Goal: Task Accomplishment & Management: Manage account settings

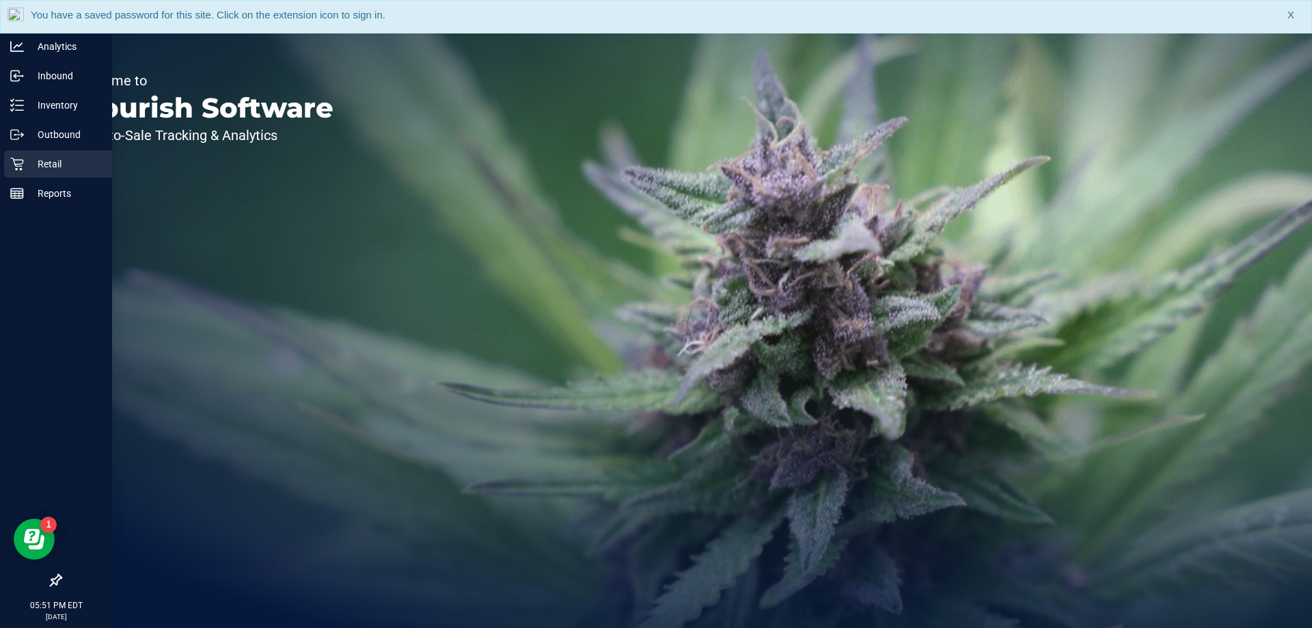
click at [40, 165] on p "Retail" at bounding box center [65, 164] width 82 height 16
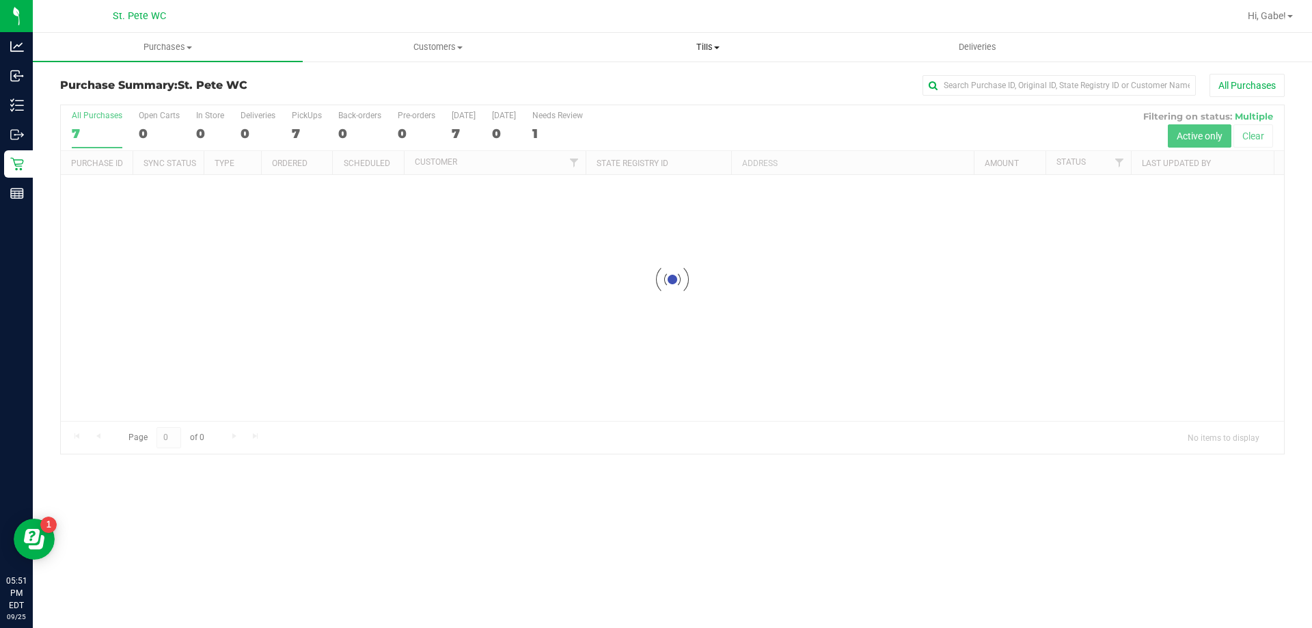
click at [704, 38] on uib-tab-heading "Tills Manage tills Reconcile e-payments" at bounding box center [707, 46] width 269 height 27
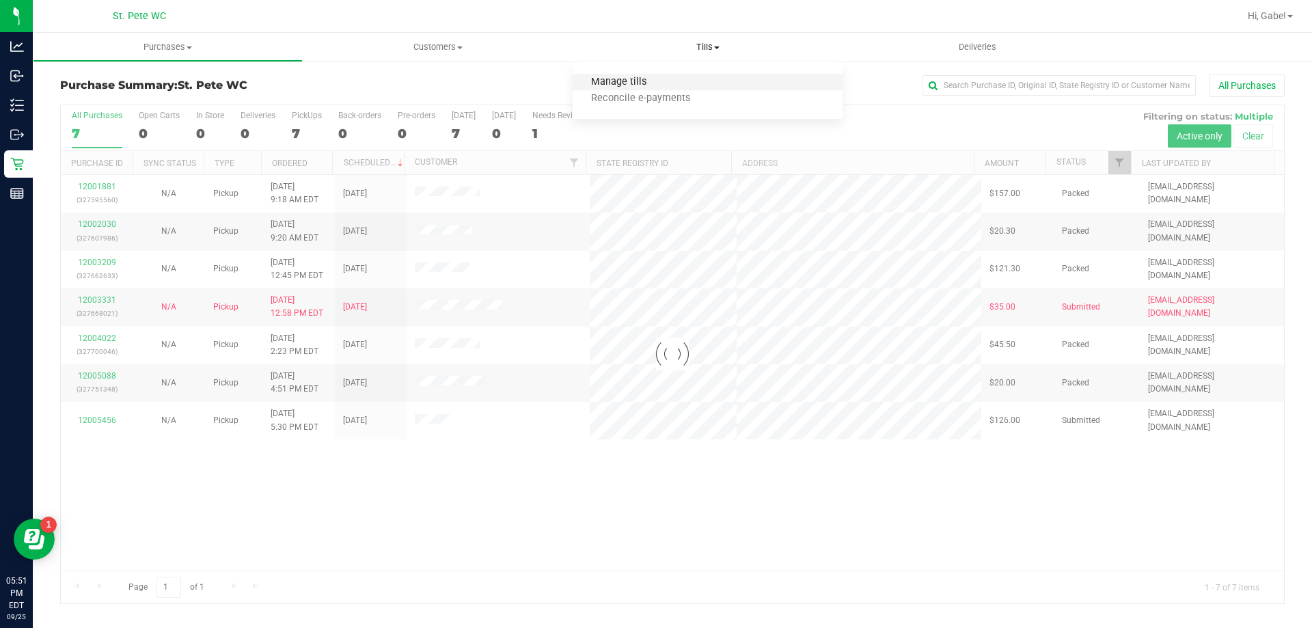
click at [657, 77] on span "Manage tills" at bounding box center [619, 83] width 92 height 12
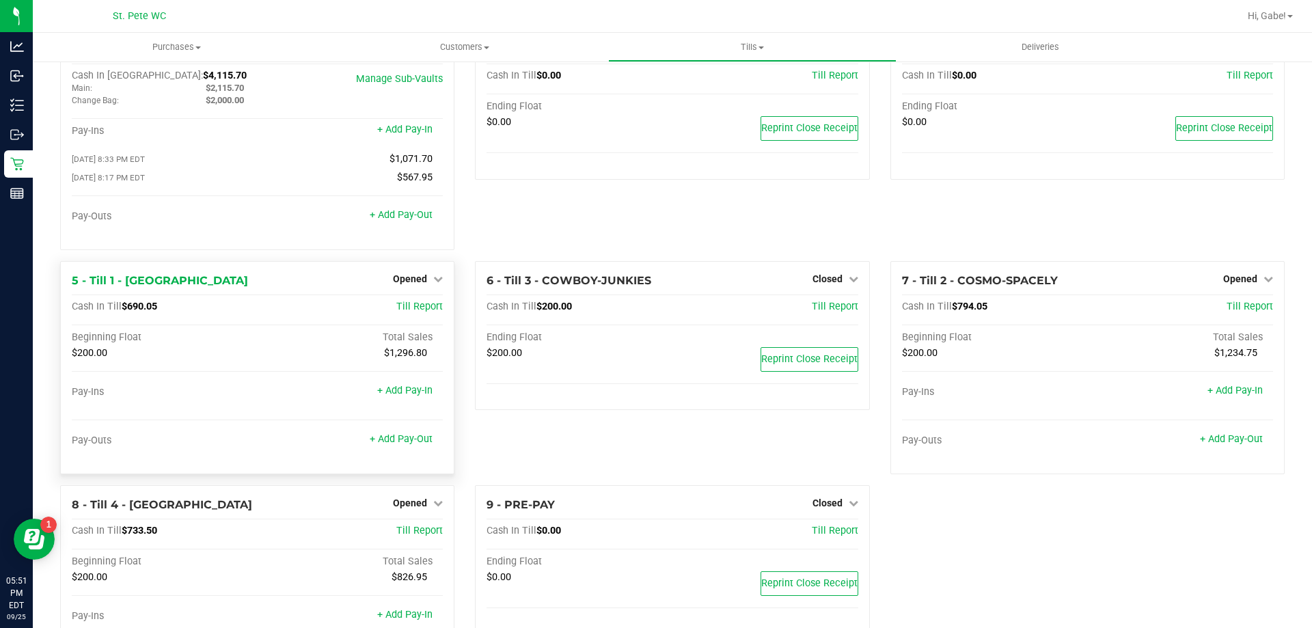
scroll to position [68, 0]
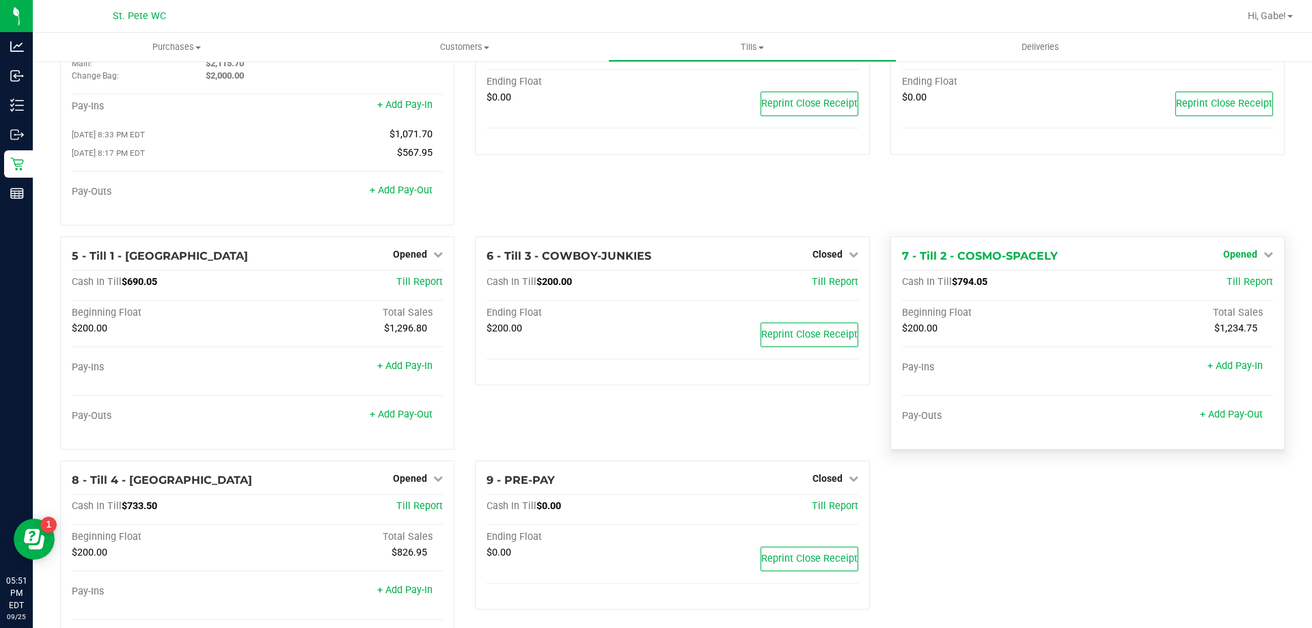
click at [1239, 254] on span "Opened" at bounding box center [1240, 254] width 34 height 11
click at [1223, 286] on link "Close Till" at bounding box center [1241, 282] width 37 height 11
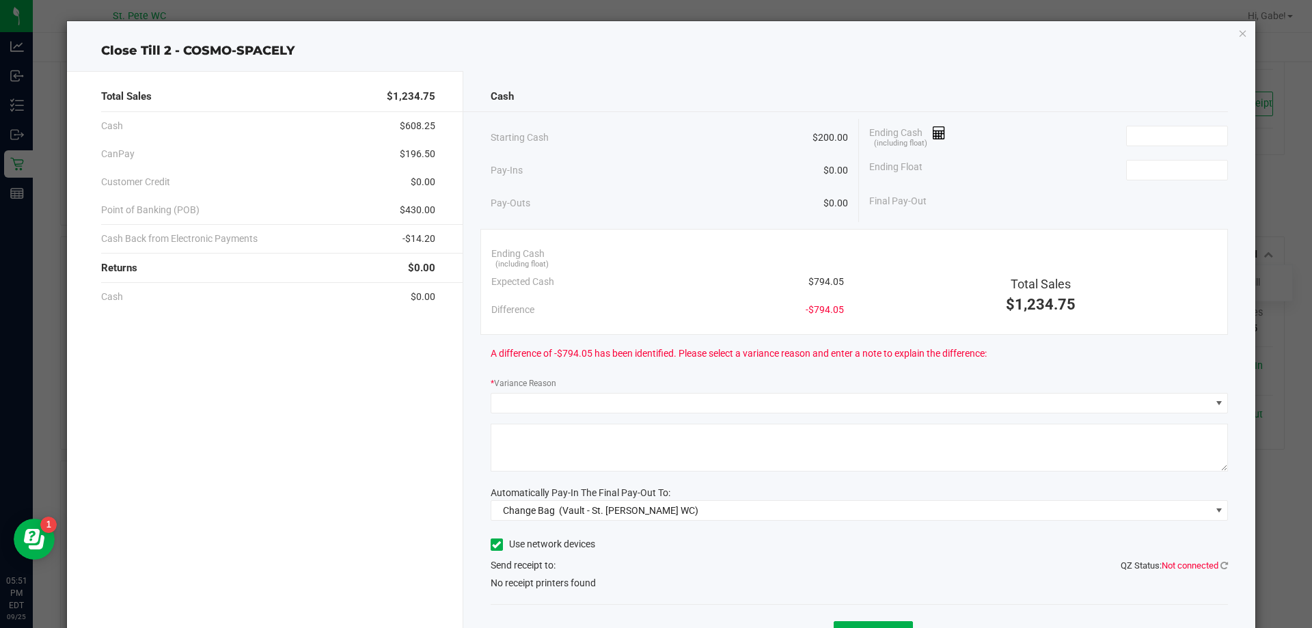
click at [1205, 561] on span "Not connected" at bounding box center [1190, 565] width 57 height 10
click at [1220, 564] on icon at bounding box center [1224, 565] width 8 height 9
click at [1130, 138] on input at bounding box center [1177, 135] width 100 height 19
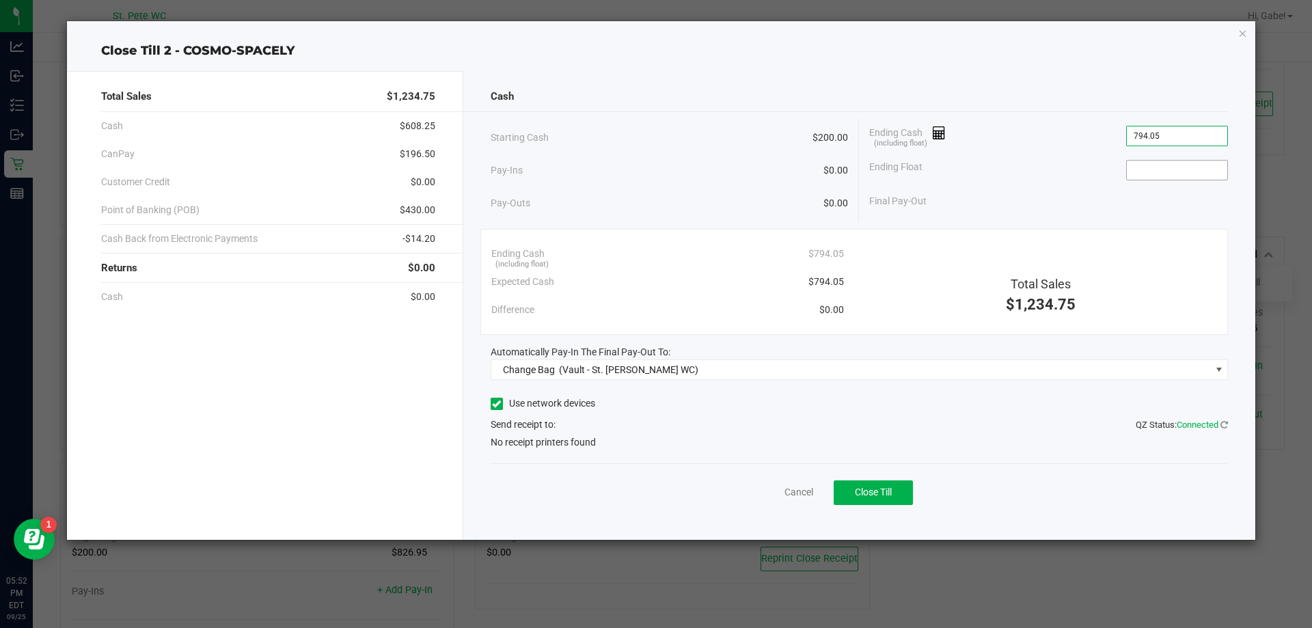
type input "$794.05"
click at [1155, 168] on input at bounding box center [1177, 170] width 100 height 19
type input "$200.00"
click at [970, 138] on div "Ending Cash (including float) $794.05" at bounding box center [1048, 136] width 359 height 34
click at [862, 491] on span "Close Till" at bounding box center [873, 491] width 37 height 11
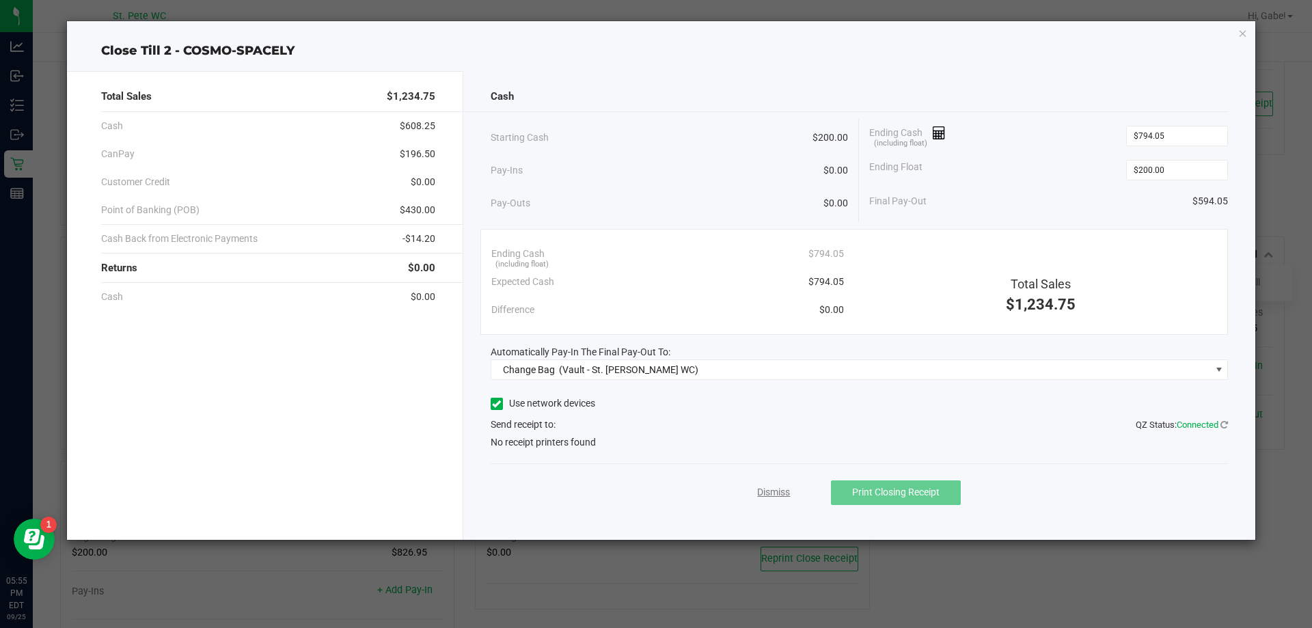
click at [779, 488] on link "Dismiss" at bounding box center [773, 492] width 33 height 14
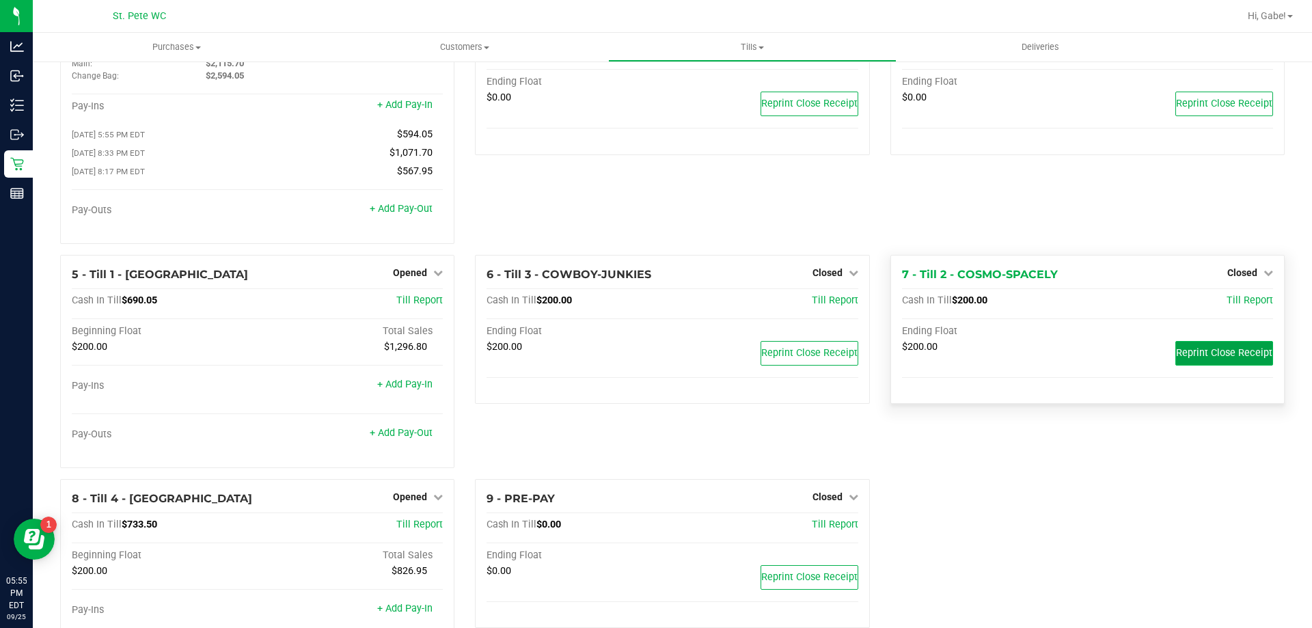
click at [1193, 357] on span "Reprint Close Receipt" at bounding box center [1224, 353] width 96 height 12
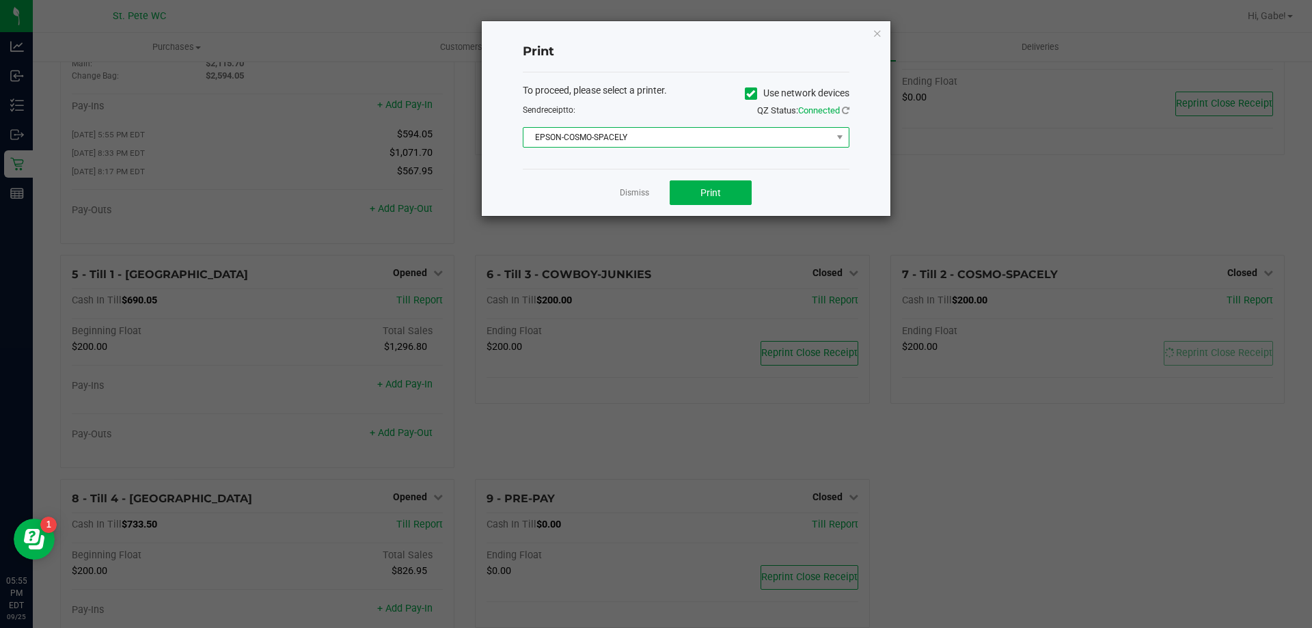
click at [677, 141] on span "EPSON-COSMO-SPACELY" at bounding box center [677, 137] width 308 height 19
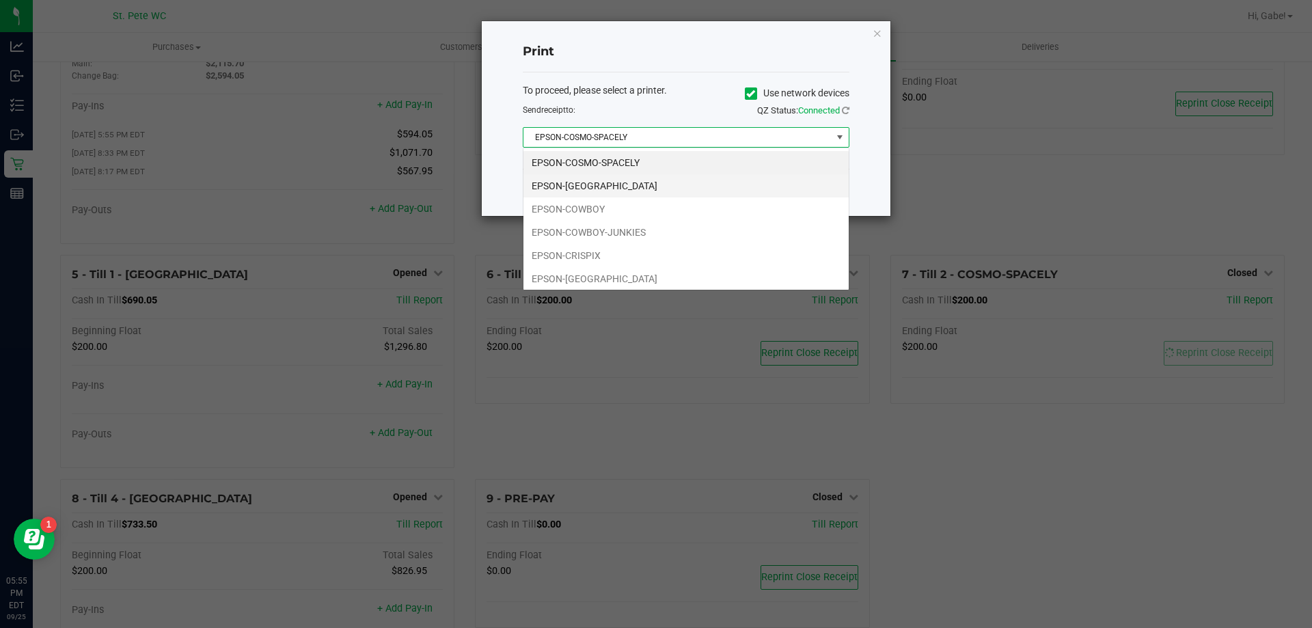
scroll to position [20, 327]
click at [627, 250] on li "EPSON-CRISPIX" at bounding box center [685, 255] width 325 height 23
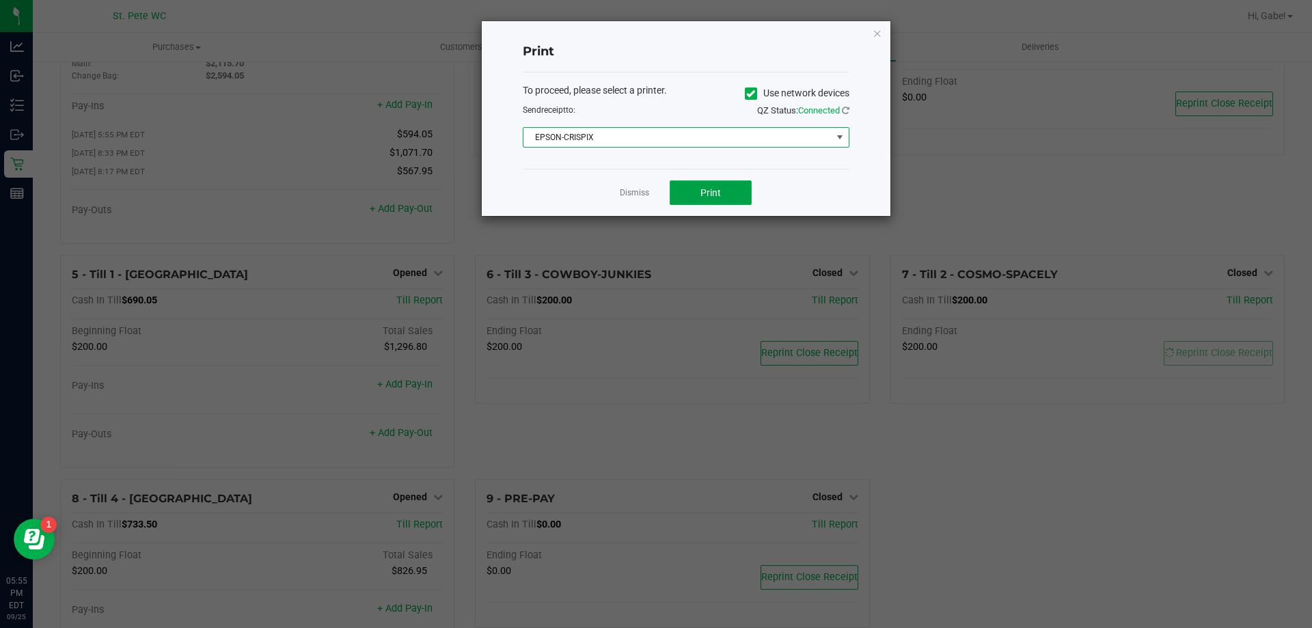
click at [716, 186] on button "Print" at bounding box center [711, 192] width 82 height 25
click at [633, 191] on link "Dismiss" at bounding box center [634, 193] width 29 height 12
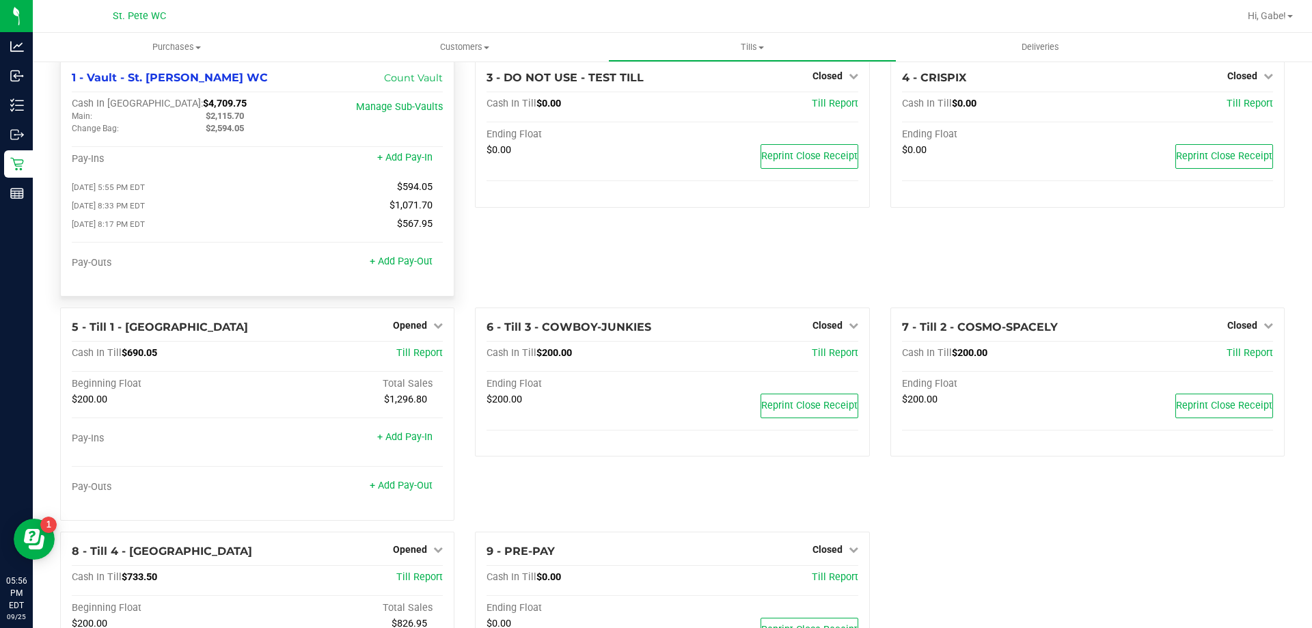
scroll to position [0, 0]
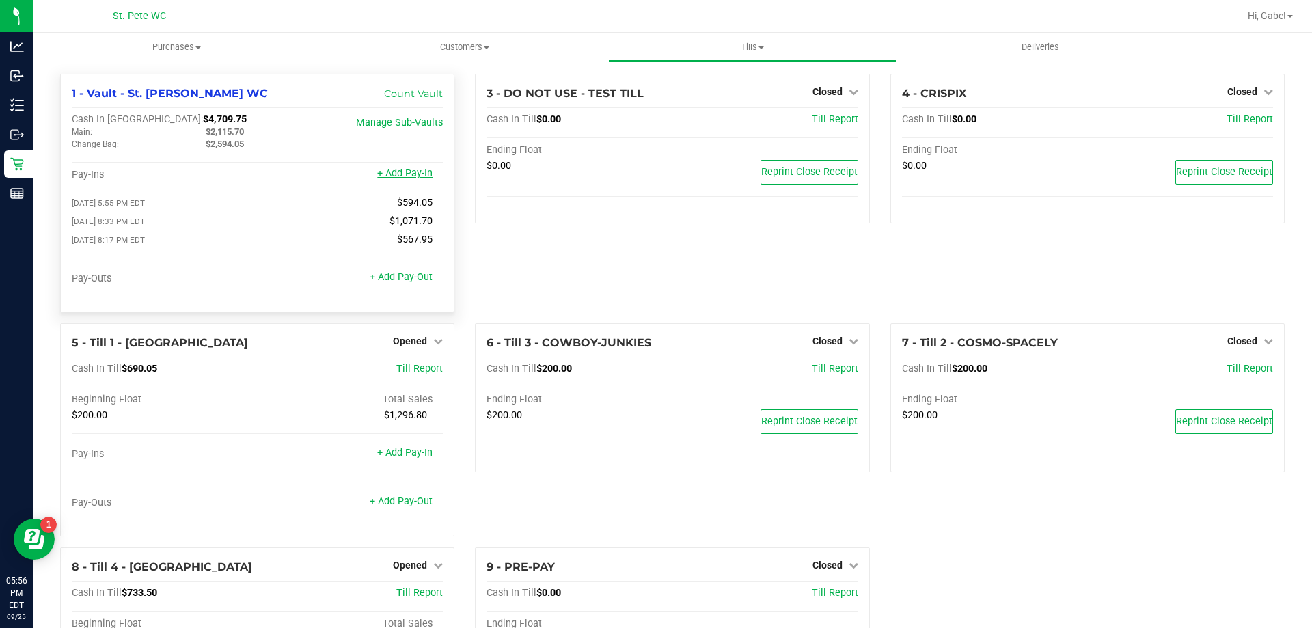
click at [404, 171] on link "+ Add Pay-In" at bounding box center [404, 173] width 55 height 12
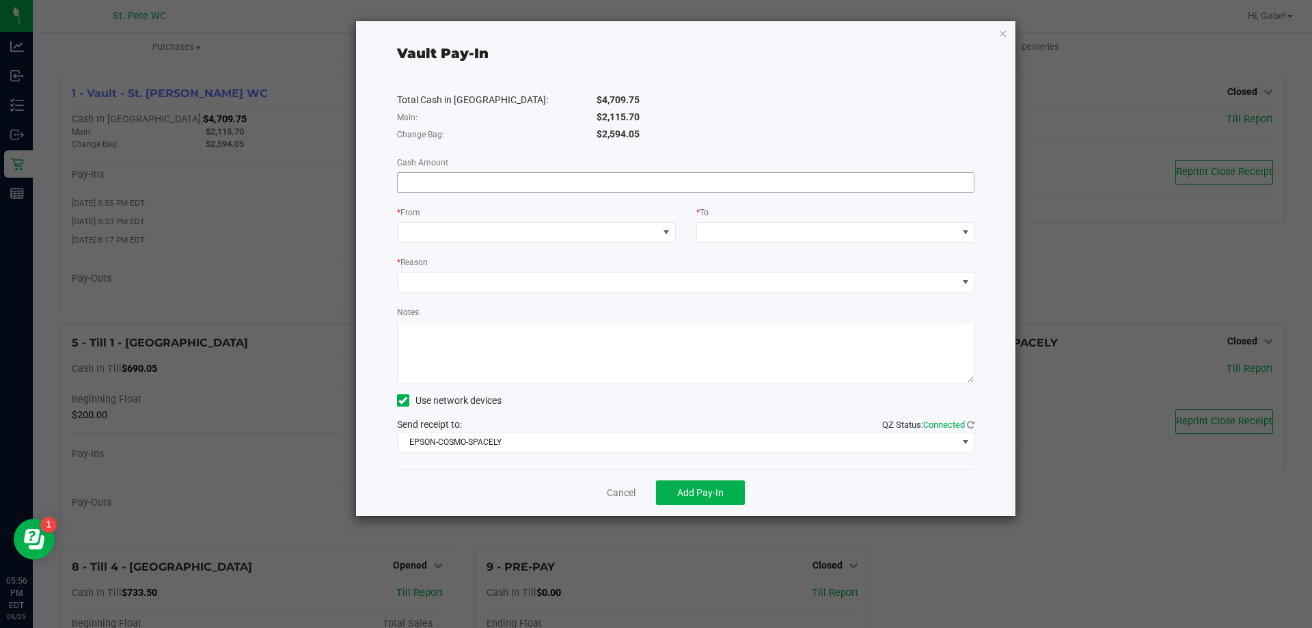
click at [571, 183] on input at bounding box center [686, 182] width 577 height 19
type input "$594.05"
click at [644, 229] on span at bounding box center [528, 232] width 260 height 19
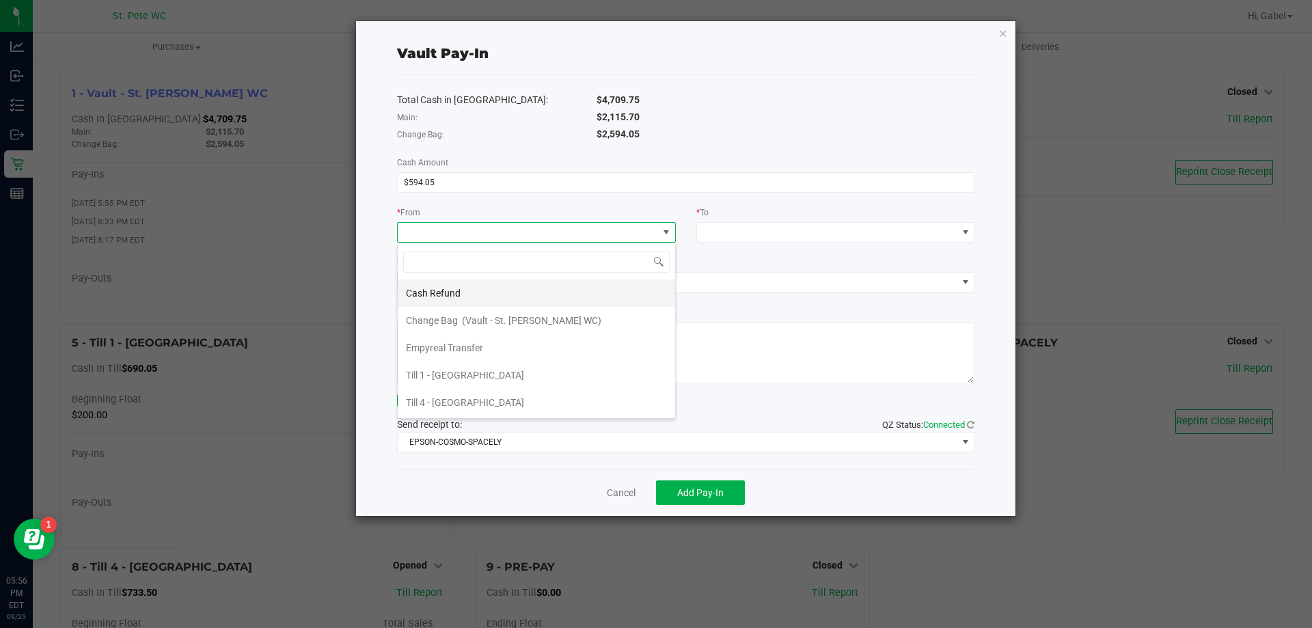
scroll to position [20, 279]
drag, startPoint x: 525, startPoint y: 322, endPoint x: 576, endPoint y: 290, distance: 59.9
click at [526, 322] on span "(Vault - St. [PERSON_NAME] WC)" at bounding box center [531, 320] width 139 height 11
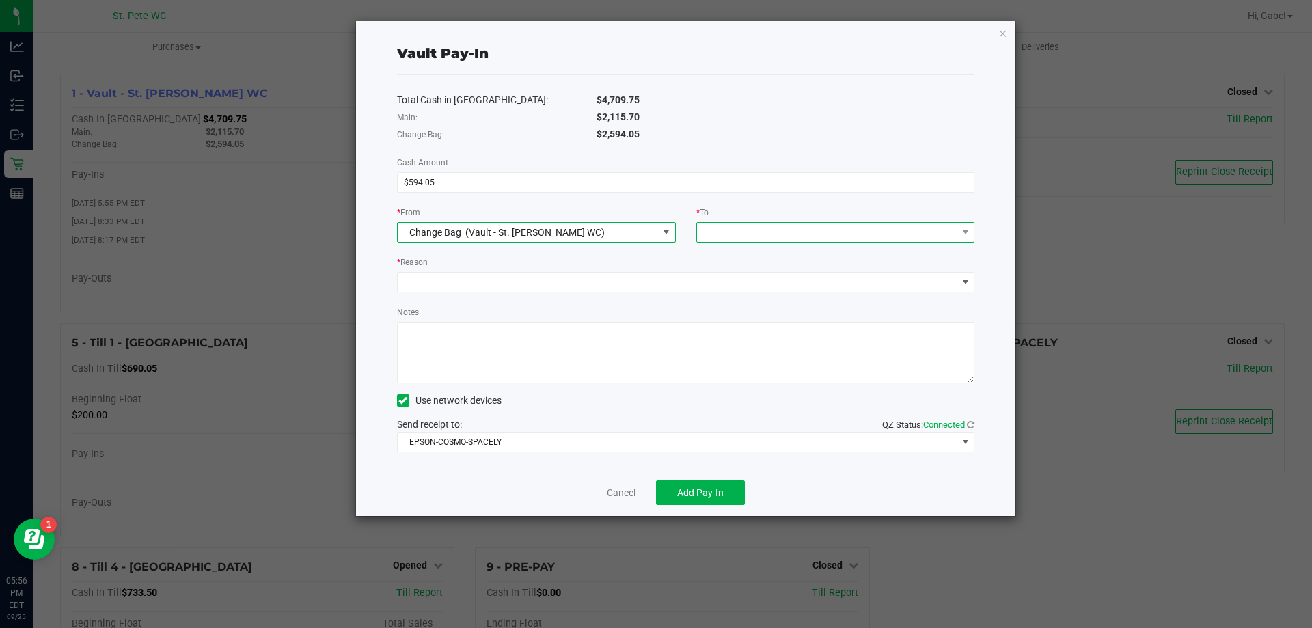
click at [713, 228] on span at bounding box center [827, 232] width 260 height 19
click at [728, 296] on div "Main (Vault - St. [PERSON_NAME] WC)" at bounding box center [787, 293] width 165 height 25
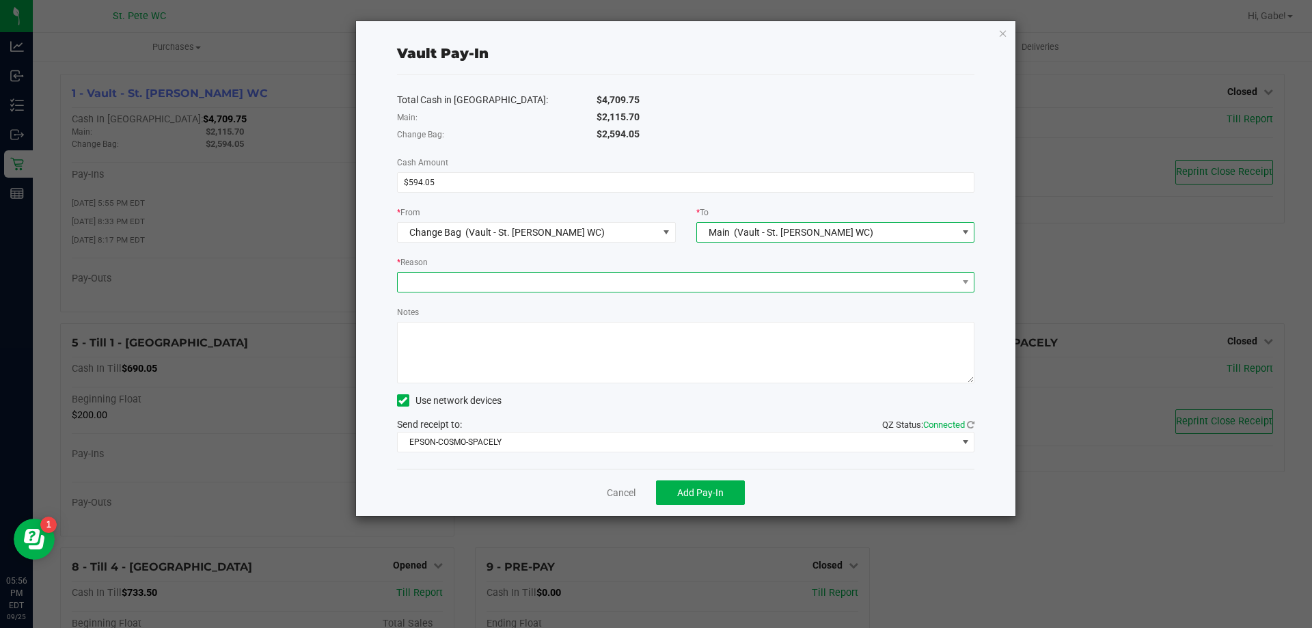
click at [615, 284] on span at bounding box center [678, 282] width 560 height 19
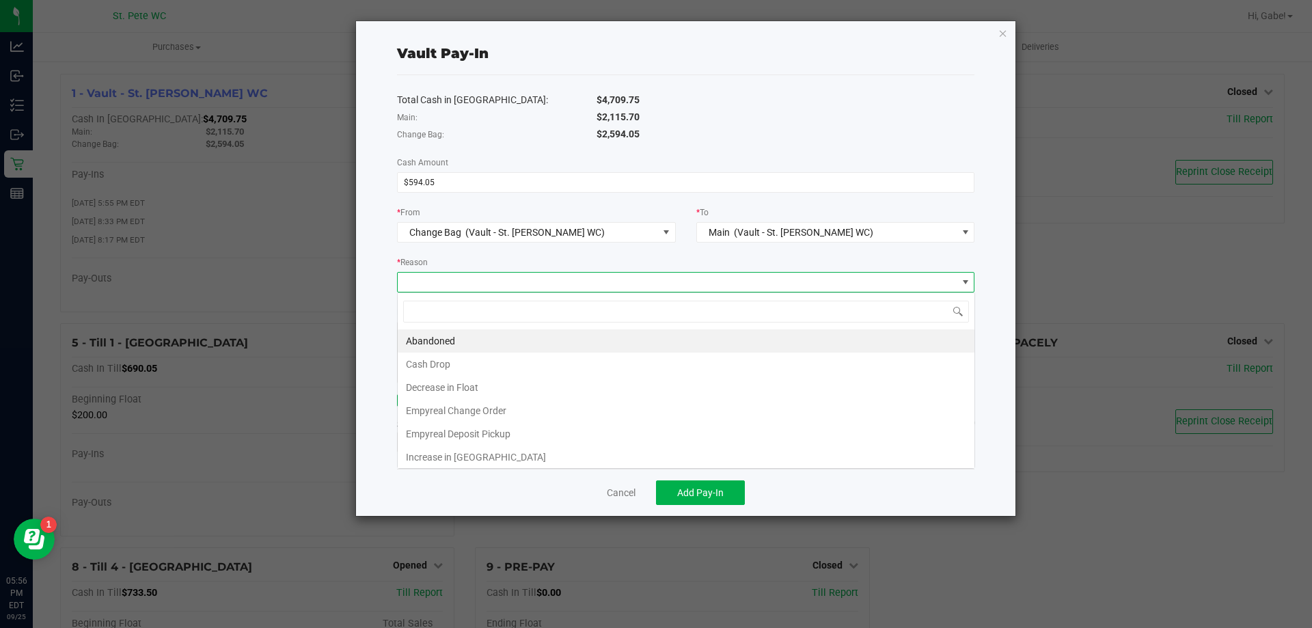
scroll to position [20, 577]
type input "<"
click at [482, 353] on li "Cash Drop" at bounding box center [686, 361] width 577 height 23
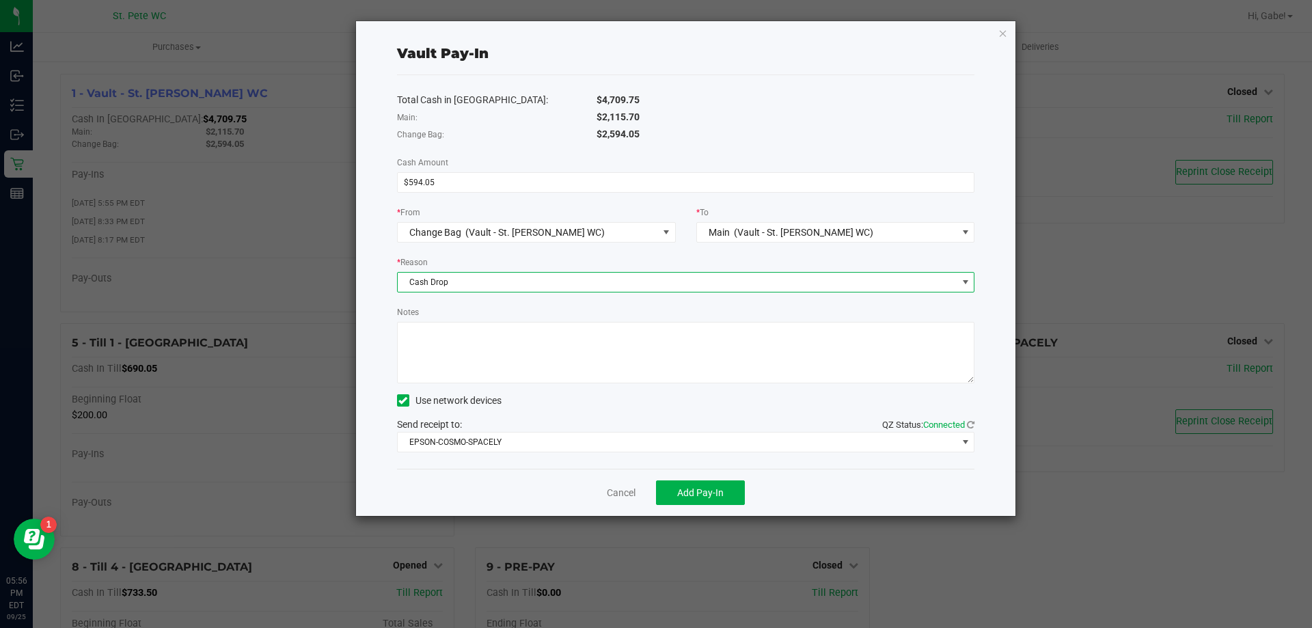
click at [476, 342] on textarea "Notes" at bounding box center [686, 352] width 578 height 61
type textarea "m"
type textarea "Meant to pay to main"
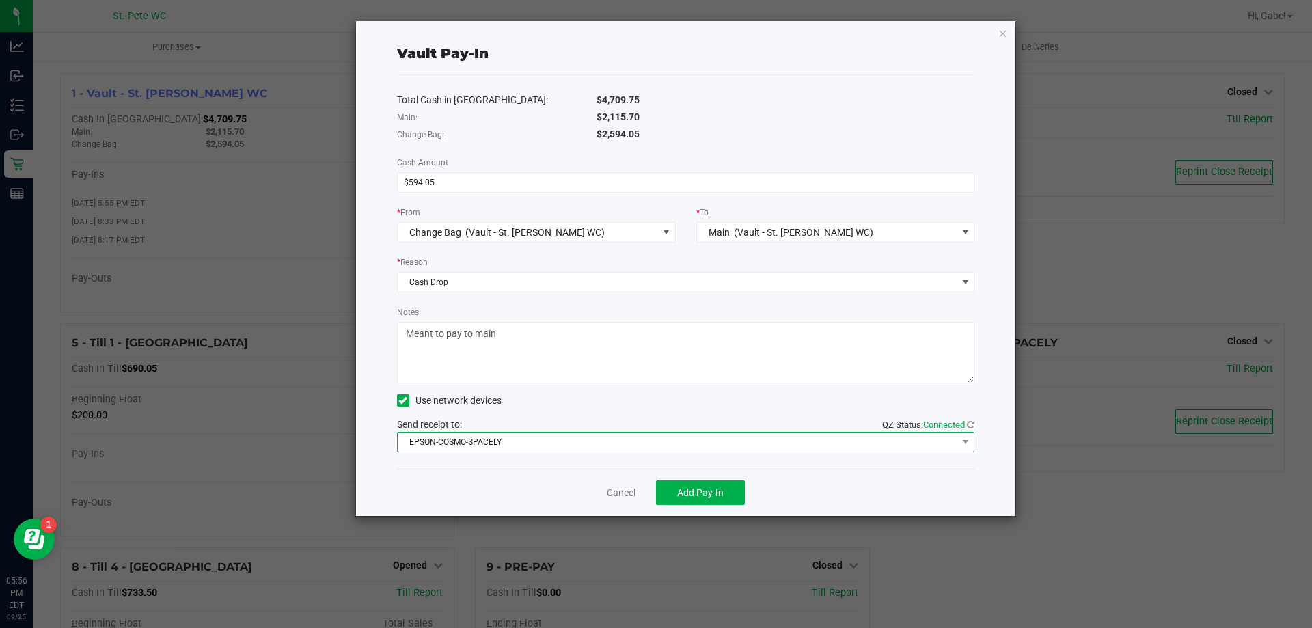
click at [706, 445] on span "EPSON-COSMO-SPACELY" at bounding box center [678, 441] width 560 height 19
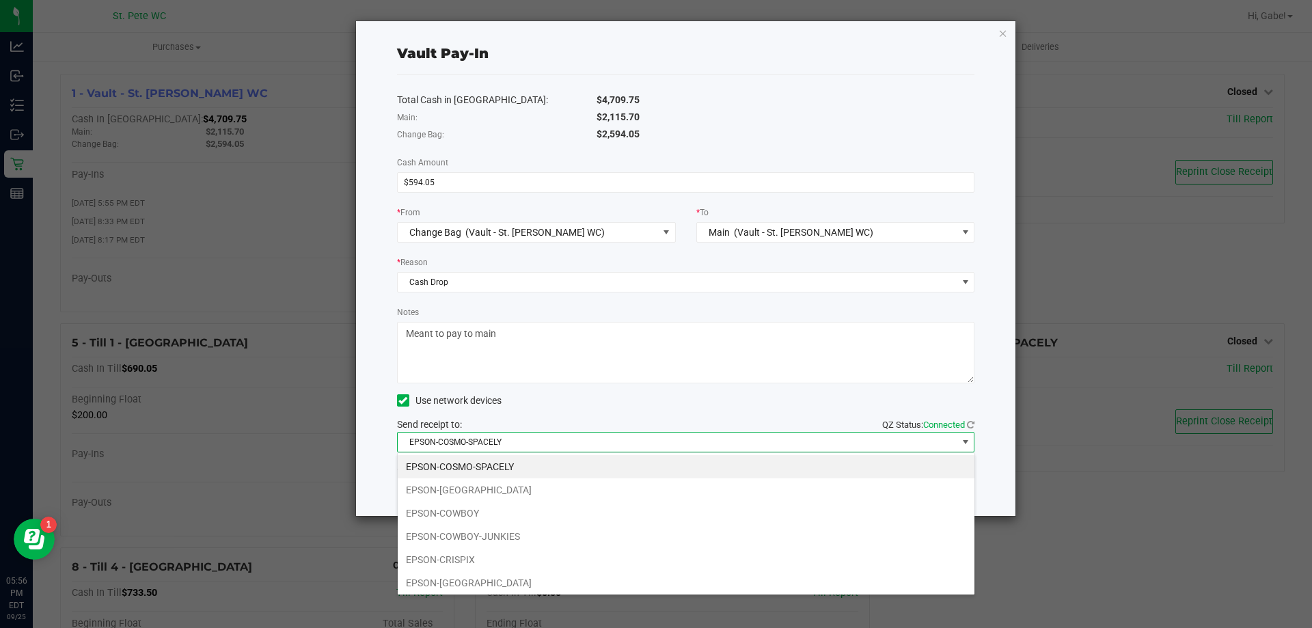
scroll to position [20, 577]
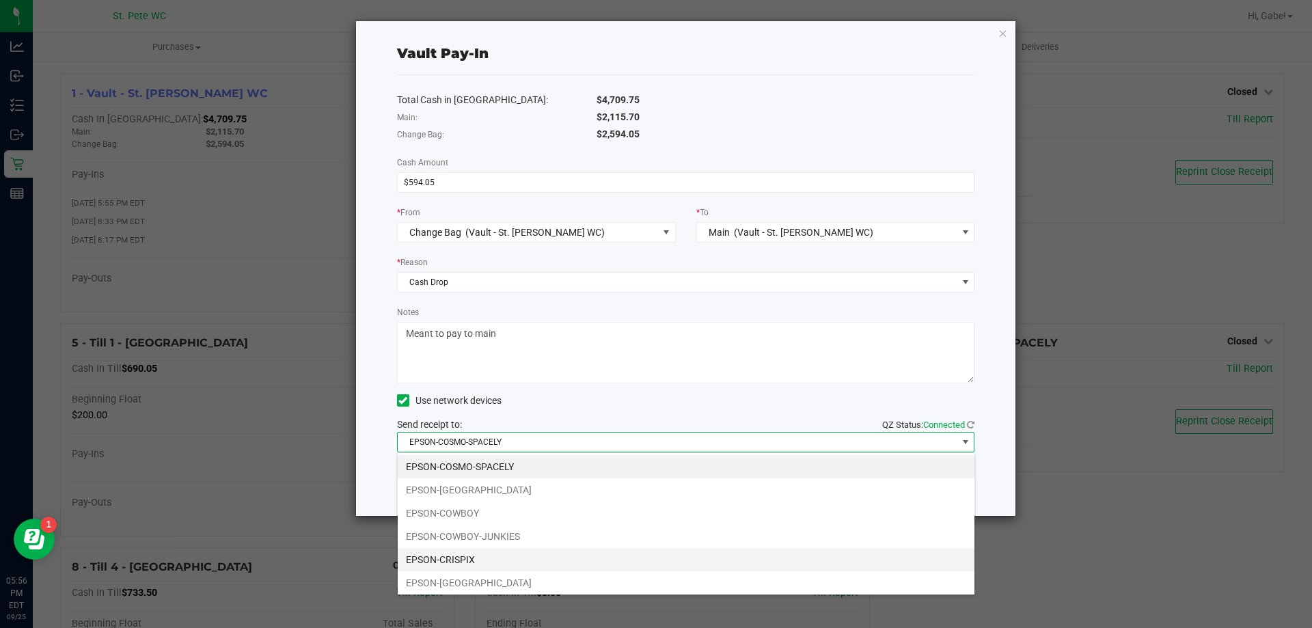
click at [501, 554] on li "EPSON-CRISPIX" at bounding box center [686, 559] width 577 height 23
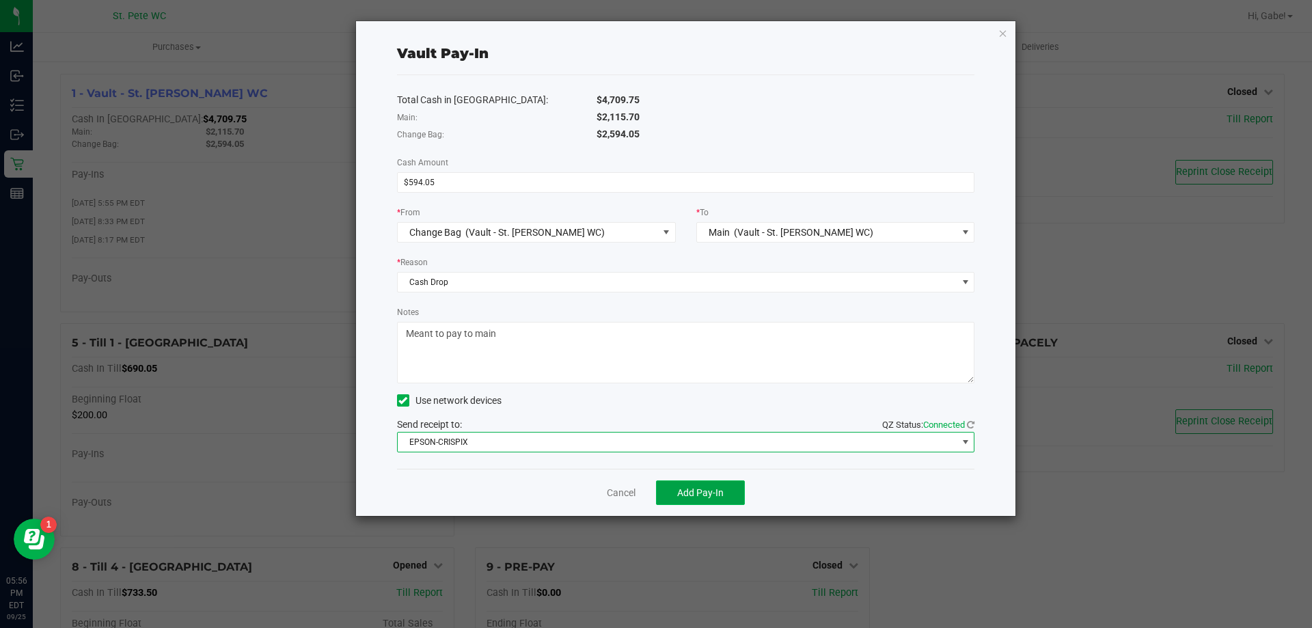
click at [690, 484] on button "Add Pay-In" at bounding box center [700, 492] width 89 height 25
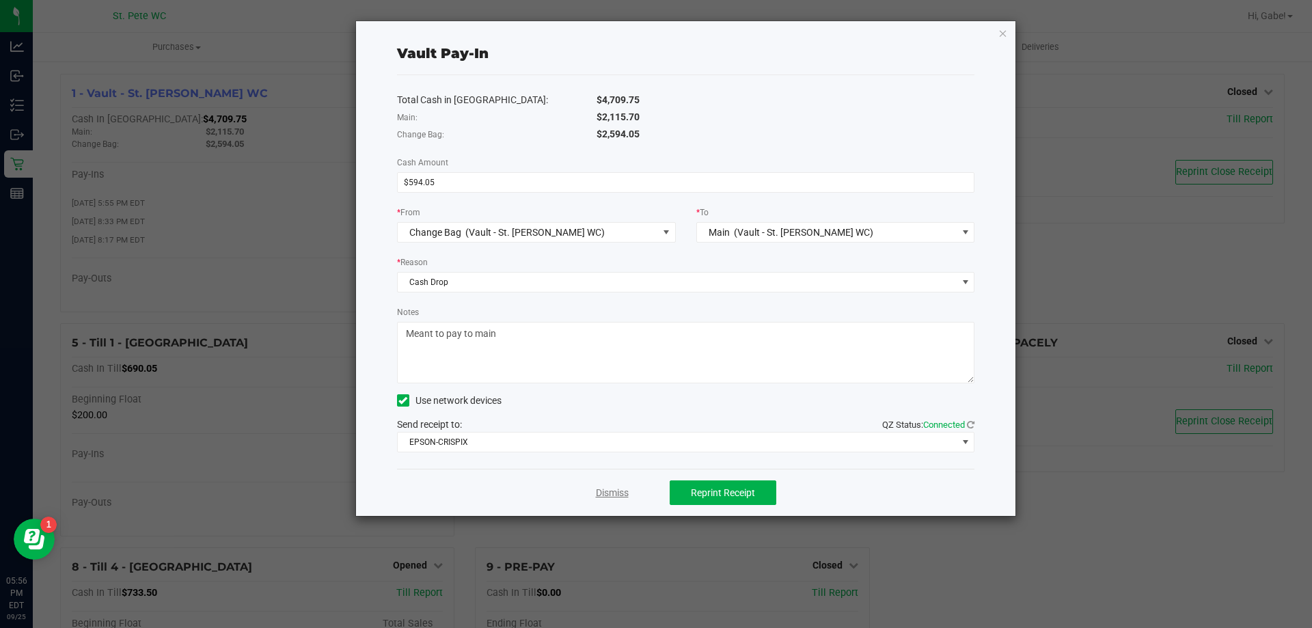
click at [624, 493] on link "Dismiss" at bounding box center [612, 493] width 33 height 14
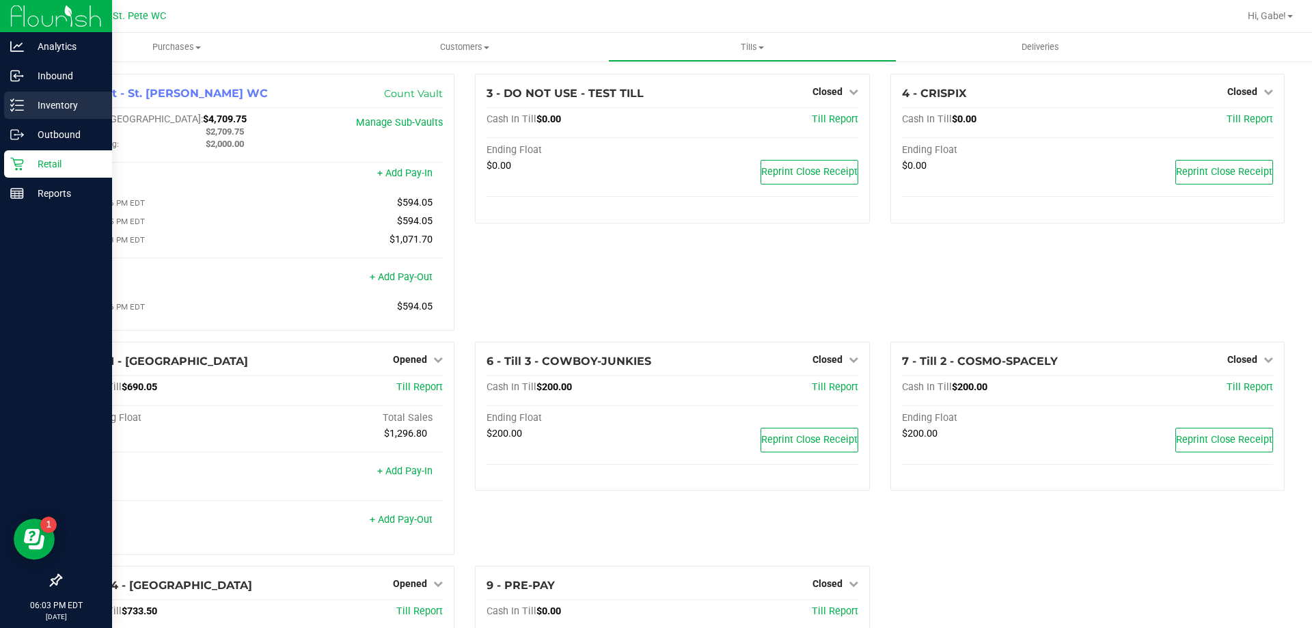
click at [67, 105] on p "Inventory" at bounding box center [65, 105] width 82 height 16
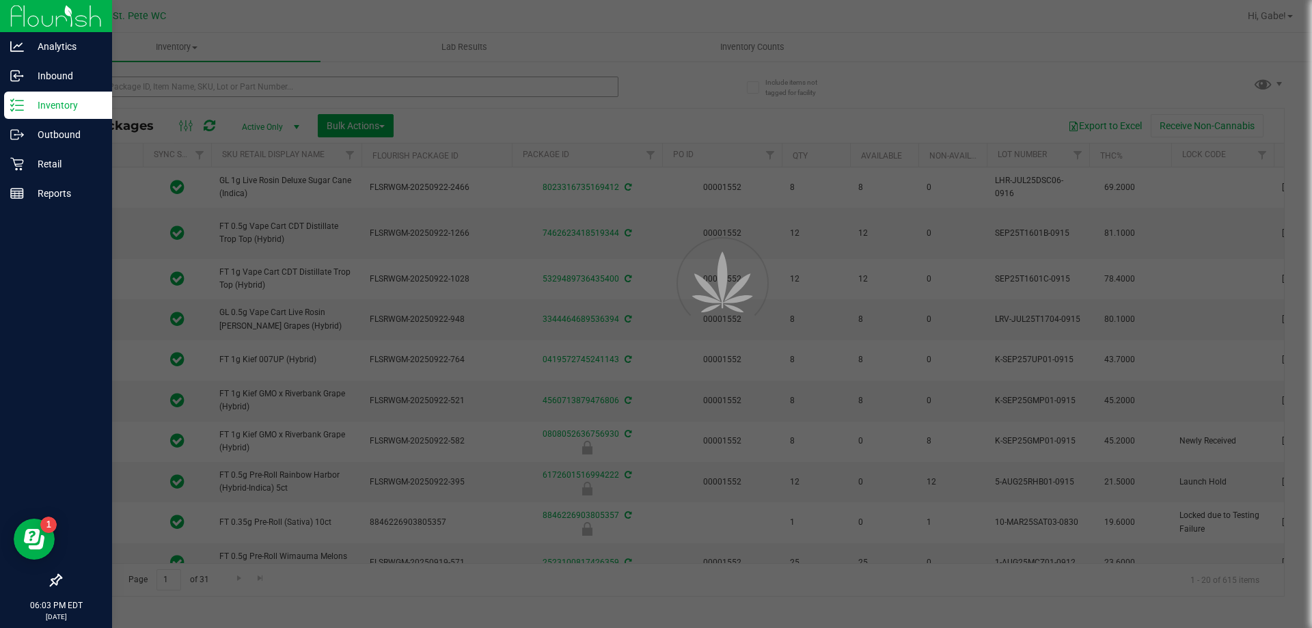
click at [450, 83] on div at bounding box center [656, 314] width 1312 height 628
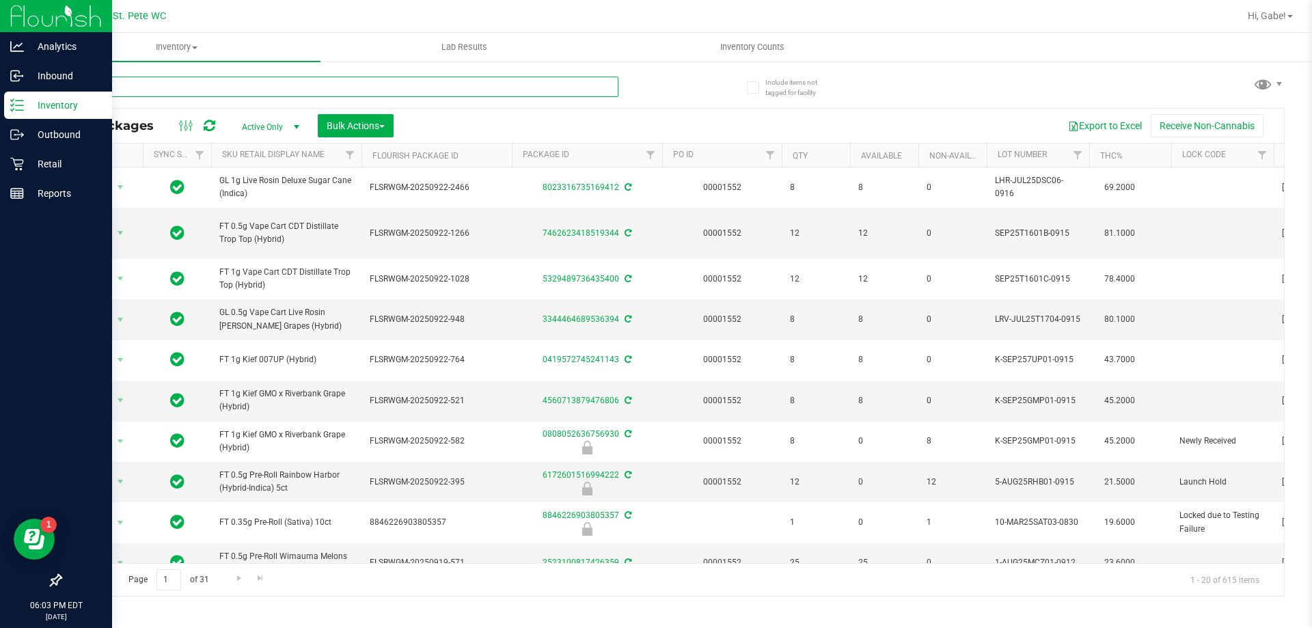
click at [430, 83] on input "text" at bounding box center [339, 87] width 558 height 20
click at [664, 100] on div at bounding box center [366, 86] width 612 height 44
click at [1123, 123] on button "Export to Excel" at bounding box center [1105, 125] width 92 height 23
